Goal: Find specific page/section

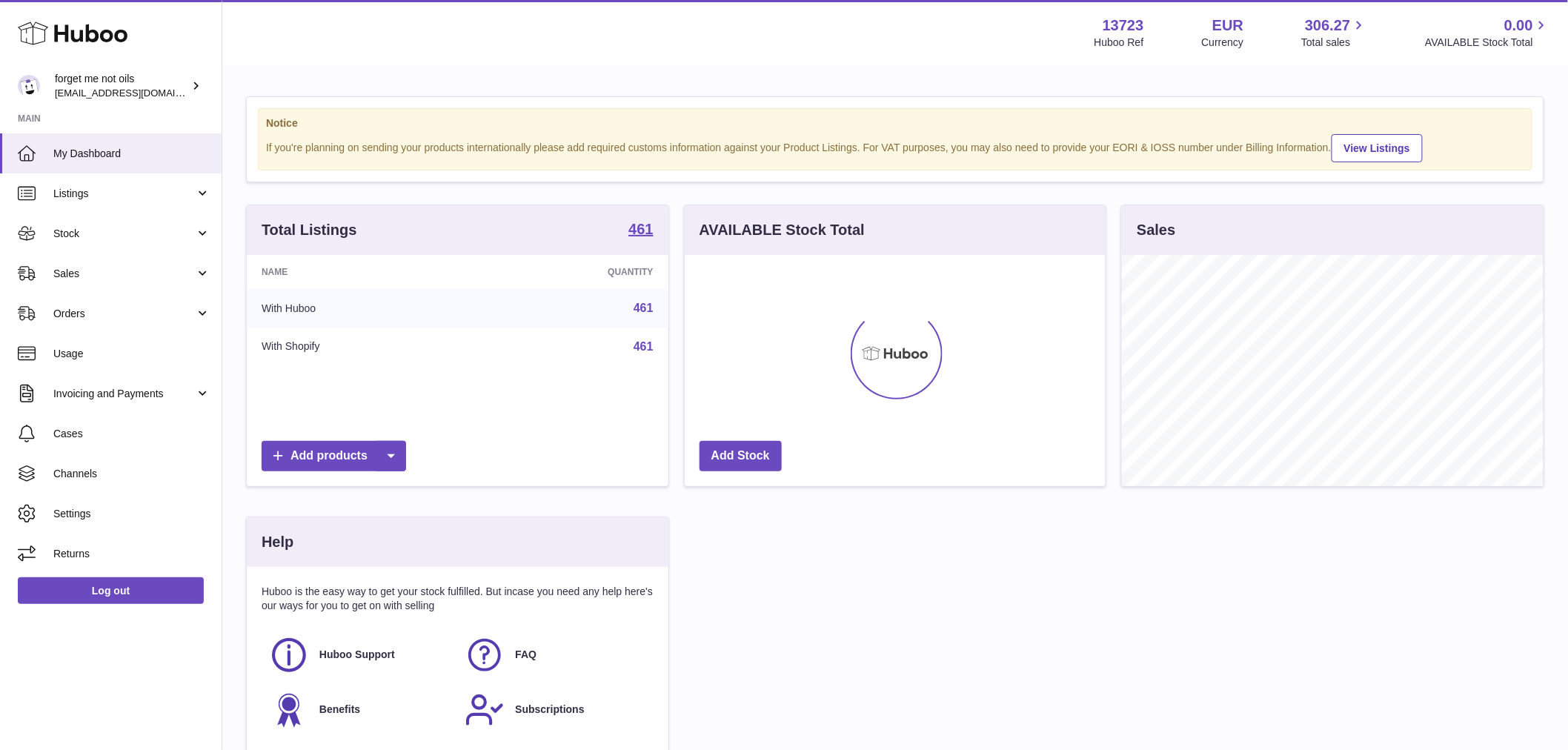
scroll to position [231, 425]
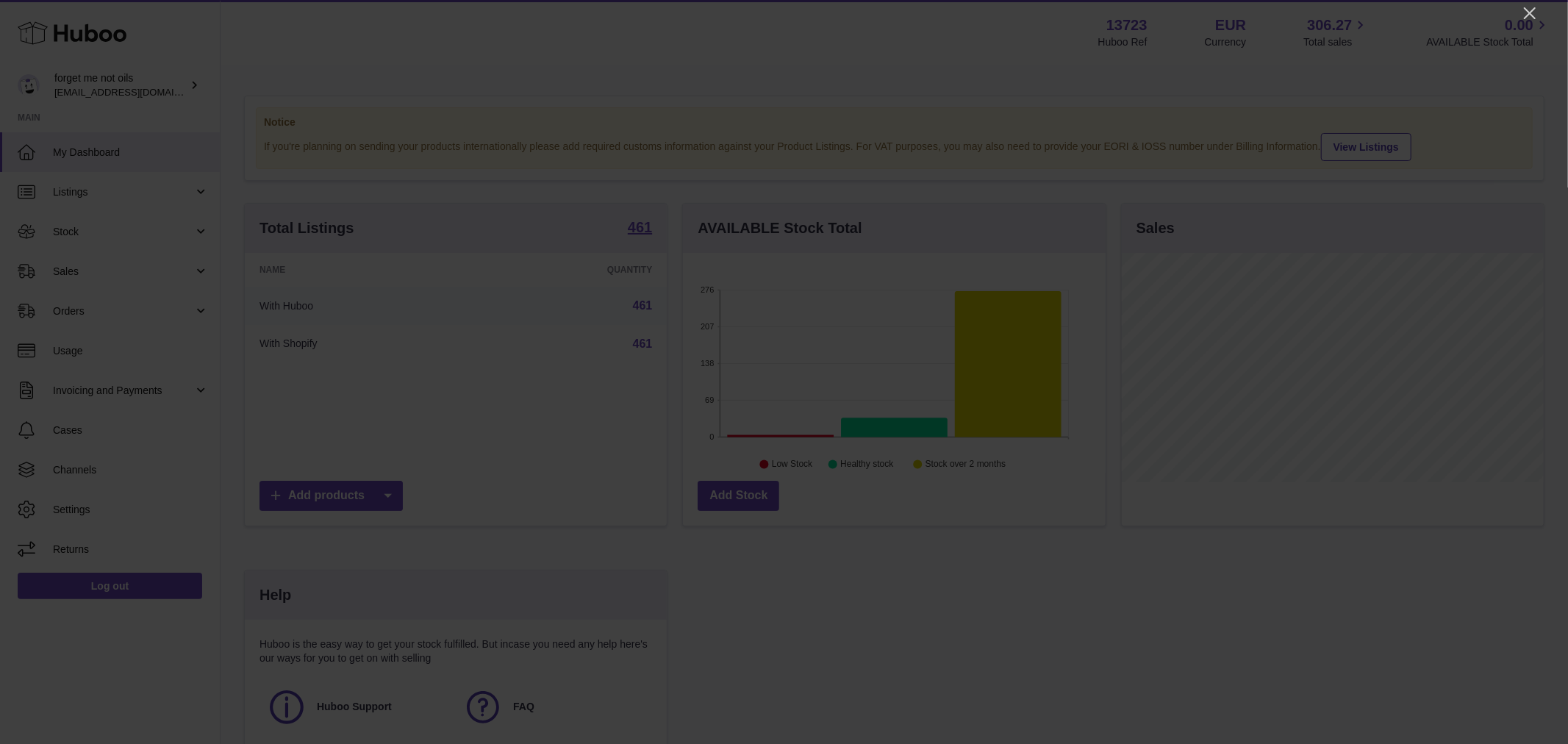
click at [1530, 10] on icon "Close" at bounding box center [1530, 14] width 18 height 18
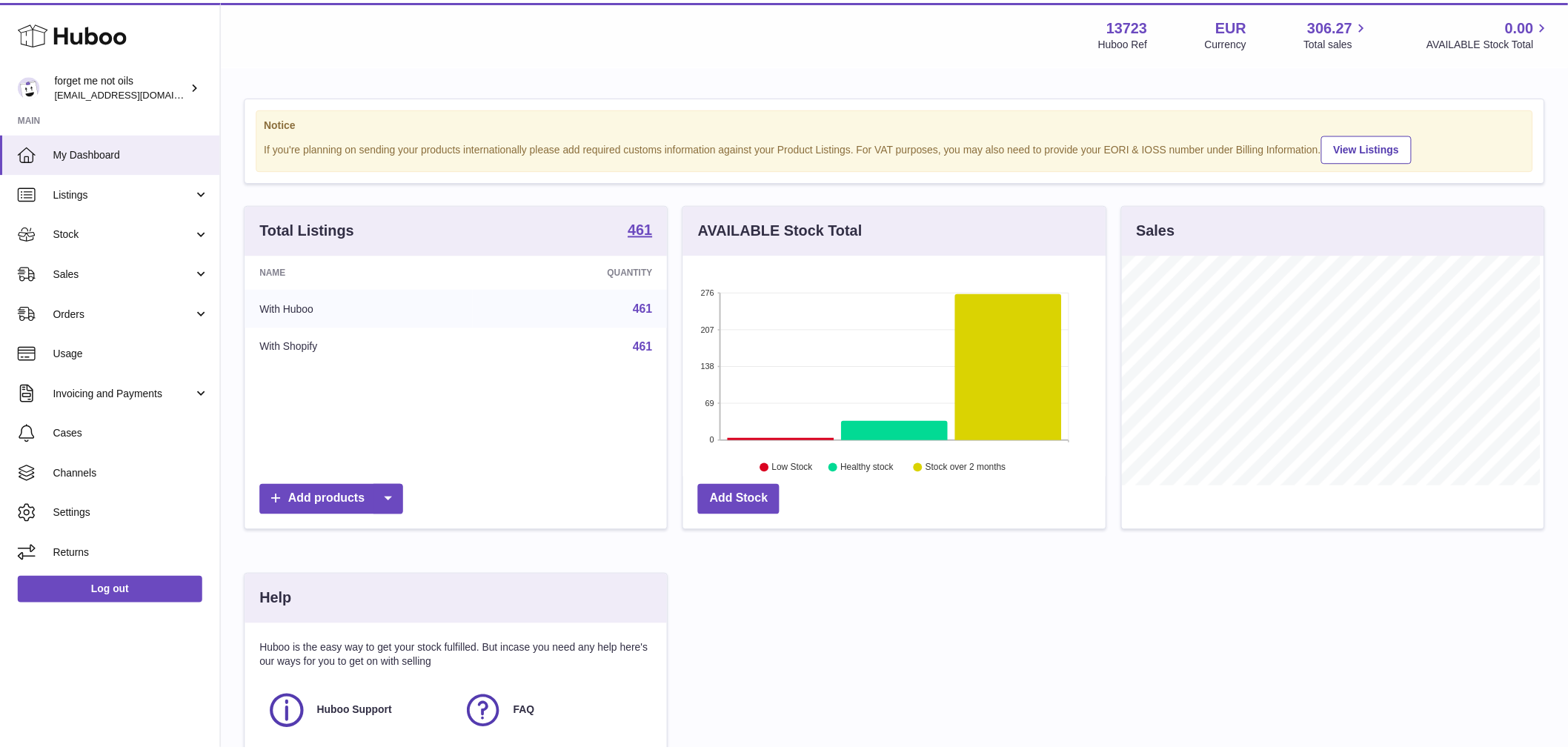
scroll to position [741002, 740519]
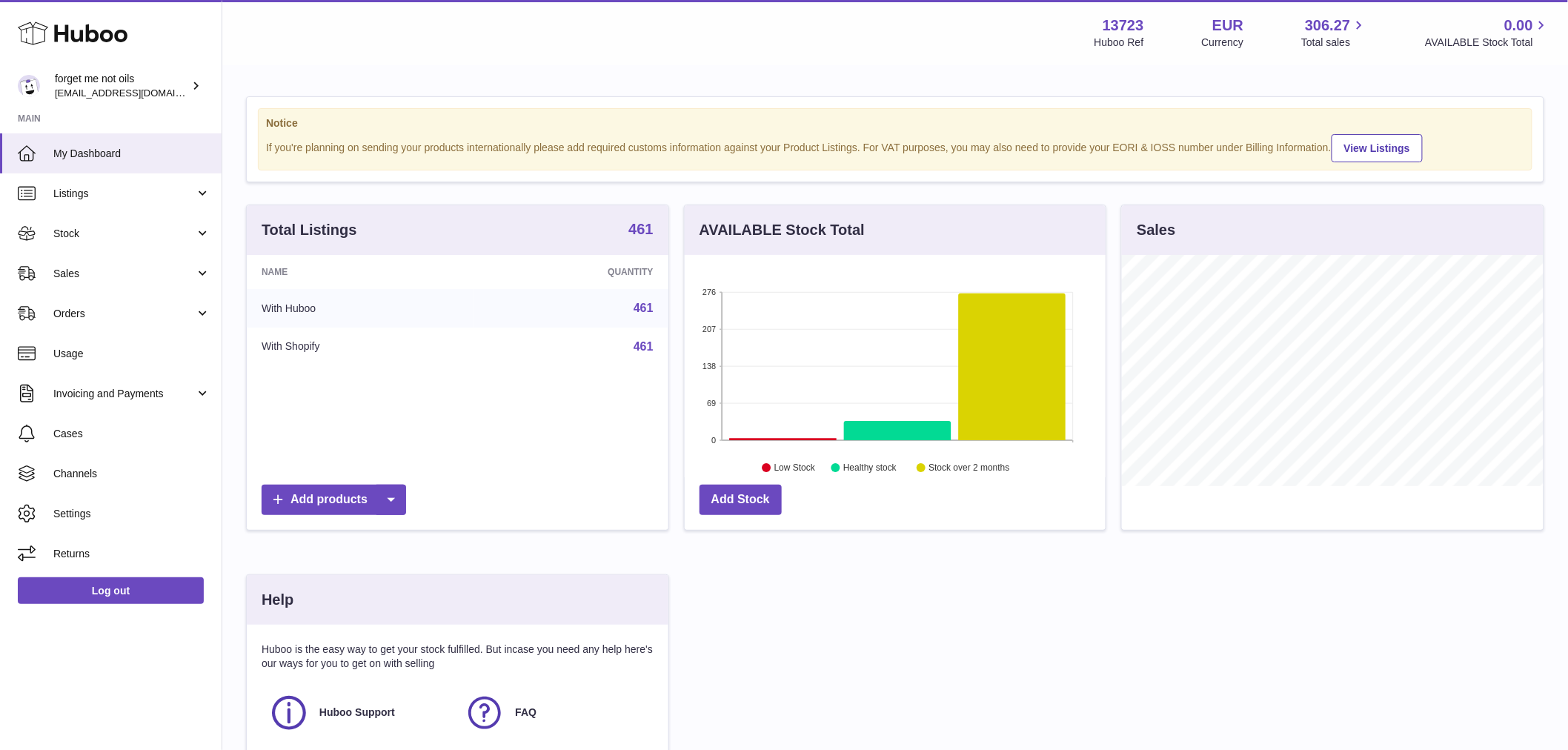
click at [638, 237] on strong "461" at bounding box center [641, 229] width 24 height 15
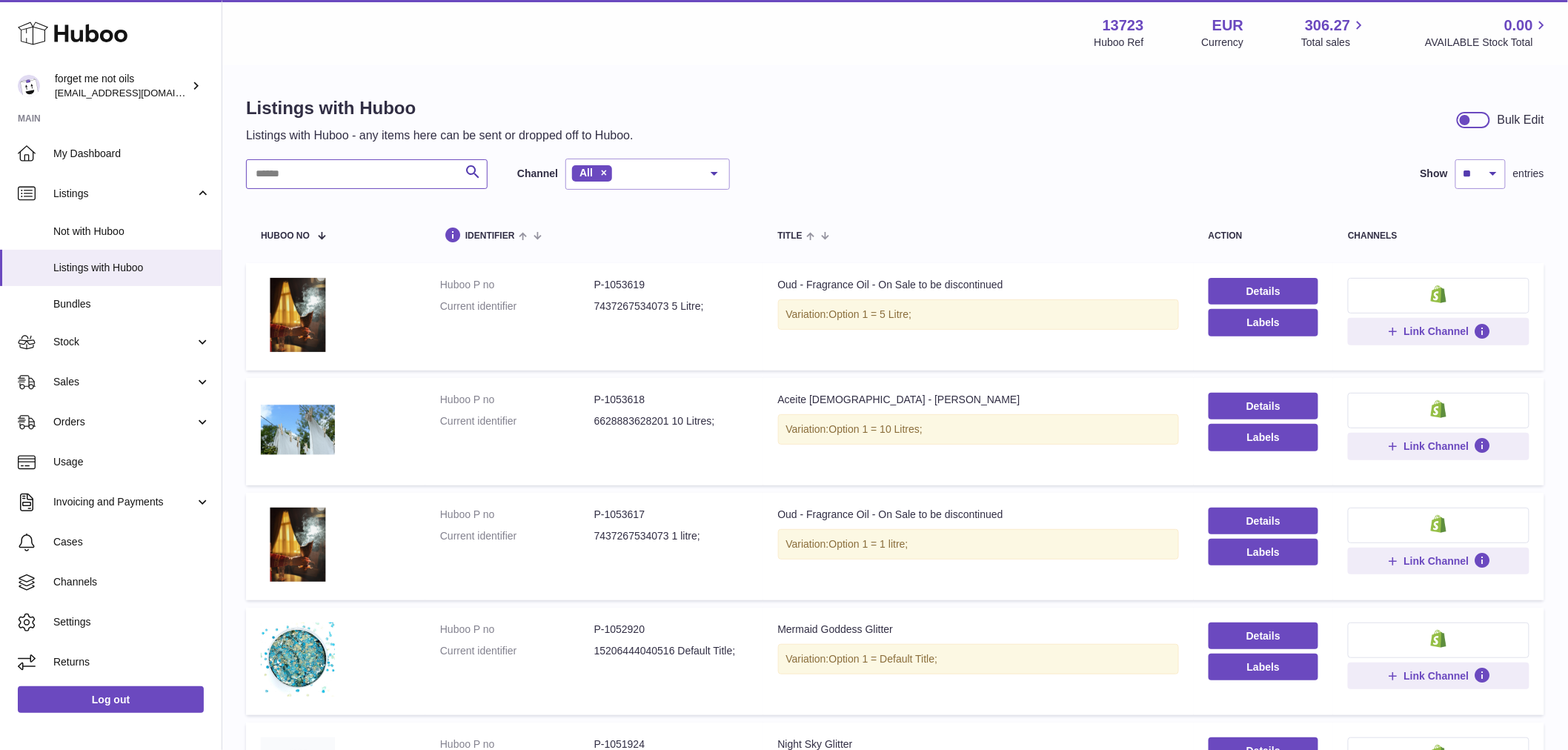
click at [368, 169] on input "text" at bounding box center [366, 174] width 241 height 30
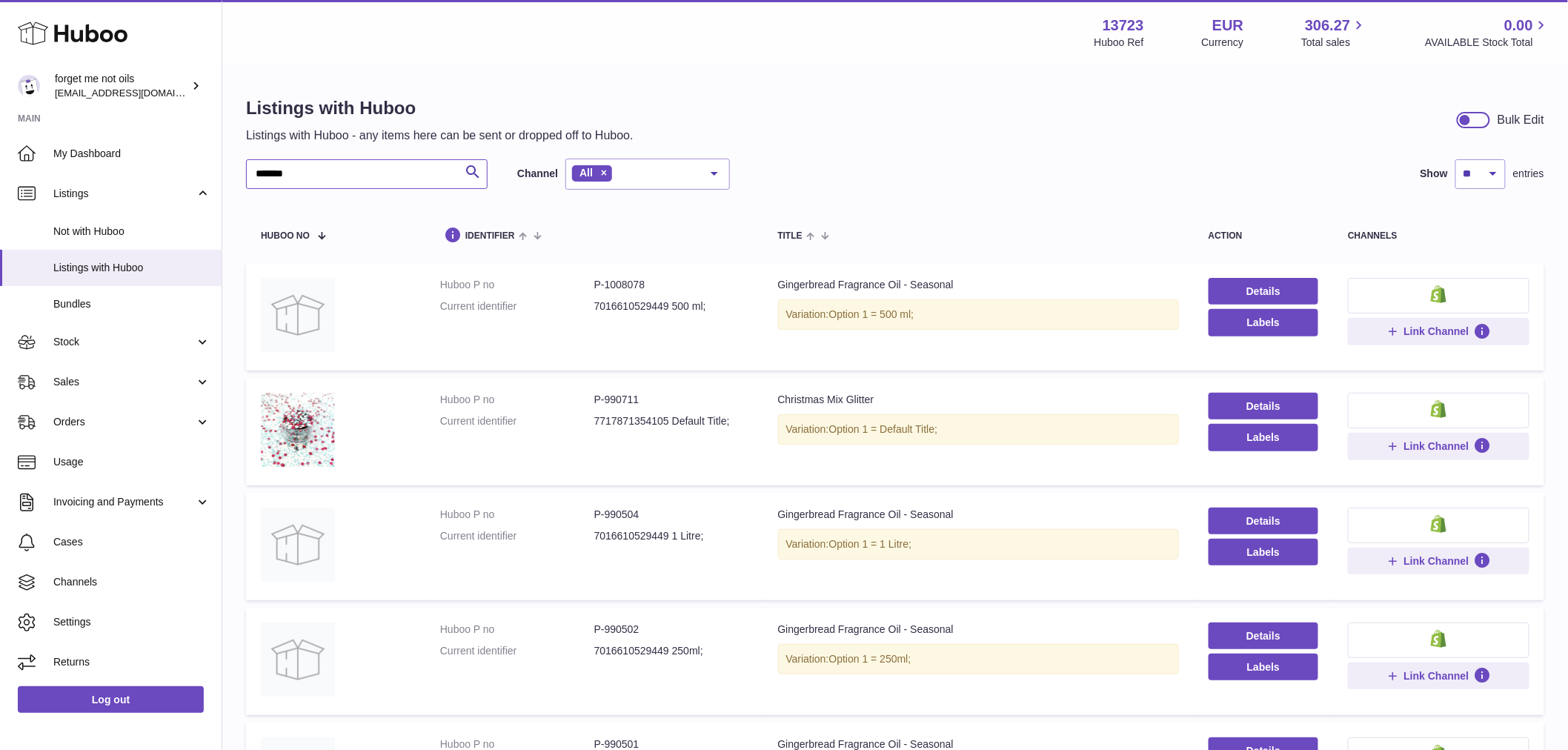
type input "*******"
